Goal: Information Seeking & Learning: Learn about a topic

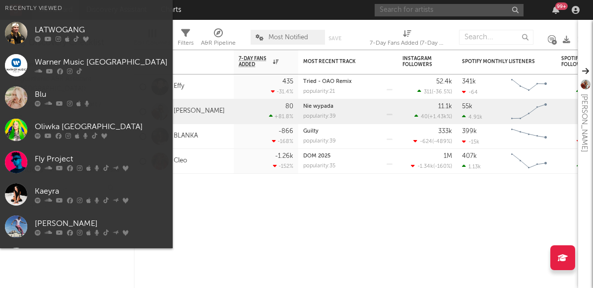
click at [445, 11] on input "text" at bounding box center [449, 10] width 149 height 12
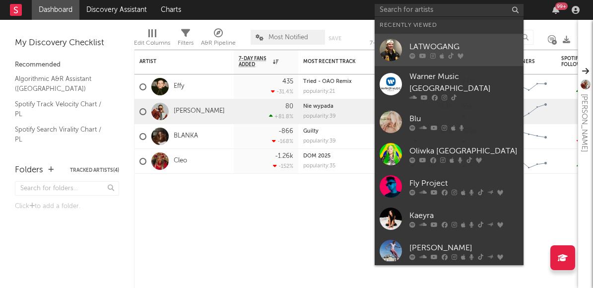
click at [491, 45] on div "LATWOGANG" at bounding box center [463, 47] width 109 height 12
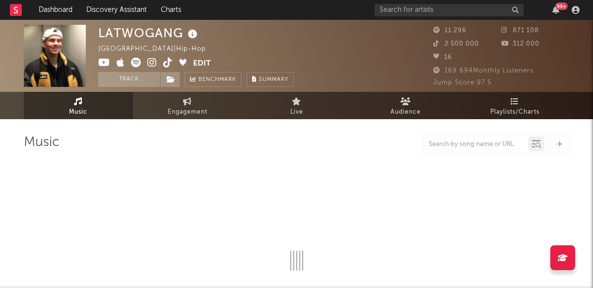
select select "6m"
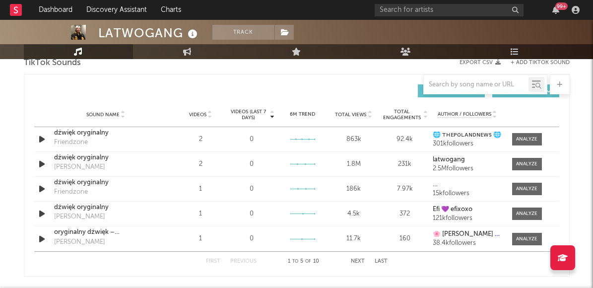
scroll to position [726, 0]
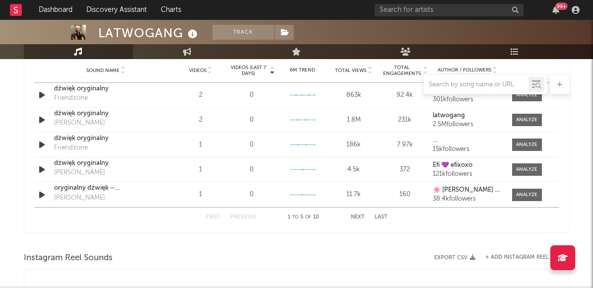
click at [356, 217] on button "Next" at bounding box center [358, 216] width 14 height 5
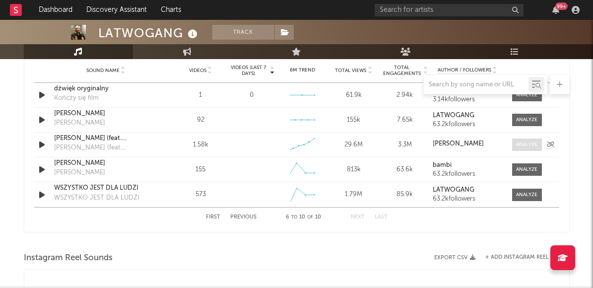
click at [523, 146] on div at bounding box center [526, 144] width 21 height 7
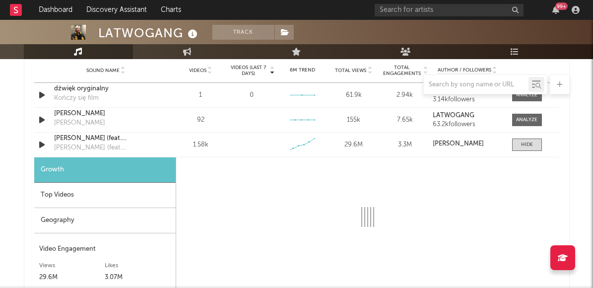
select select "1w"
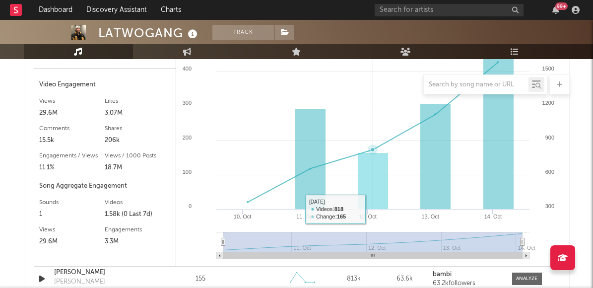
scroll to position [888, 0]
